Goal: Information Seeking & Learning: Learn about a topic

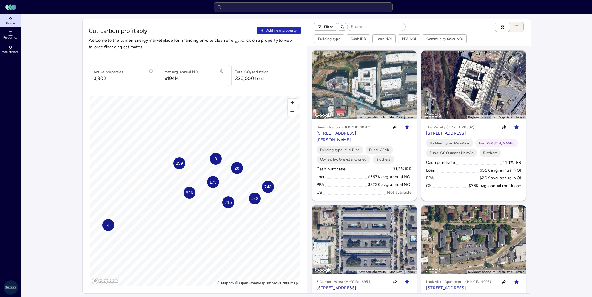
click at [268, 7] on input "text" at bounding box center [303, 7] width 179 height 10
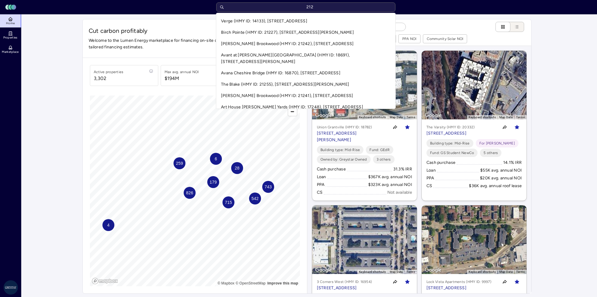
click at [253, 5] on input "212" at bounding box center [305, 7] width 179 height 10
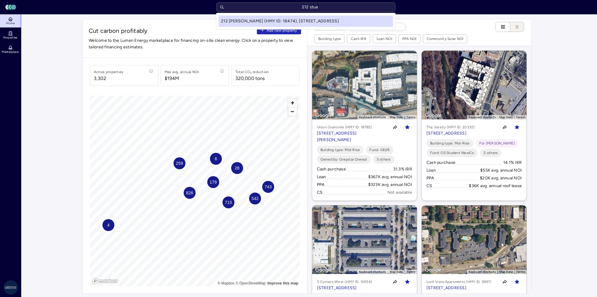
type input "212 stuar"
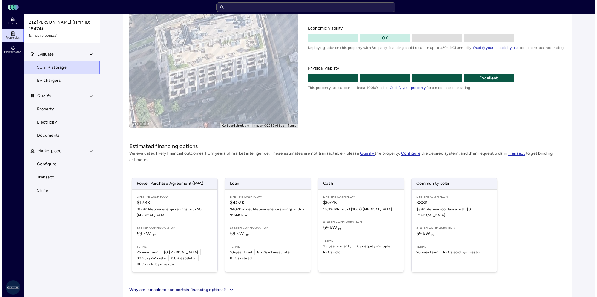
scroll to position [66, 0]
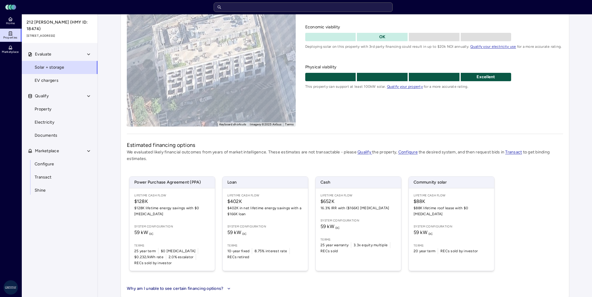
click at [362, 204] on span "$652K" at bounding box center [359, 201] width 76 height 7
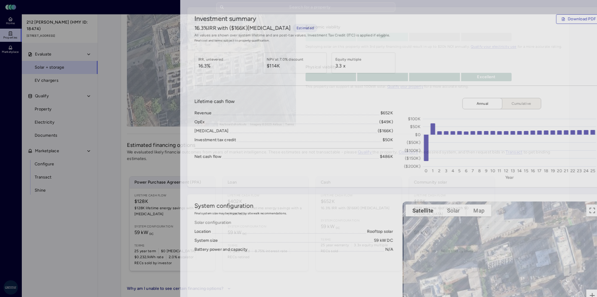
click at [11, 123] on div at bounding box center [298, 148] width 597 height 297
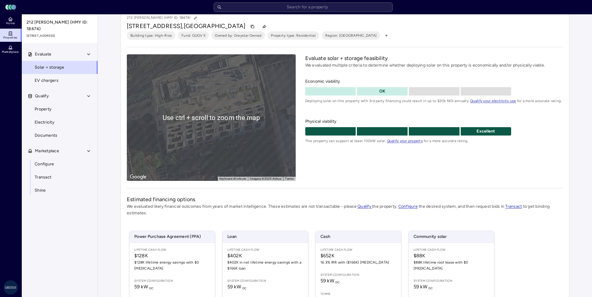
scroll to position [6, 0]
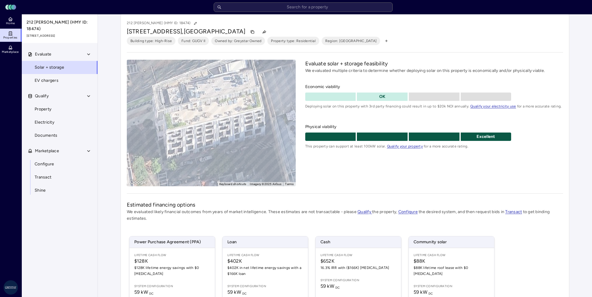
click at [238, 132] on div "To activate drag with keyboard, press Alt + Enter. Once in keyboard drag state,…" at bounding box center [211, 123] width 169 height 127
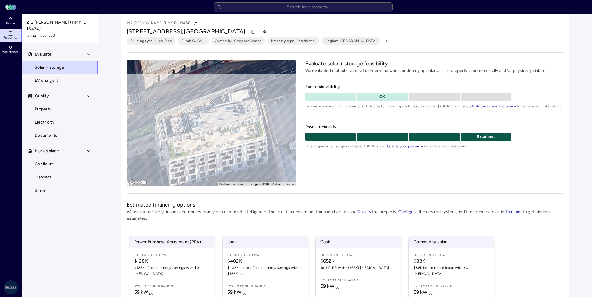
drag, startPoint x: 234, startPoint y: 122, endPoint x: 237, endPoint y: 154, distance: 32.0
click at [237, 154] on div "To activate drag with keyboard, press Alt + Enter. Once in keyboard drag state,…" at bounding box center [211, 123] width 169 height 127
